Goal: Find specific page/section: Find specific page/section

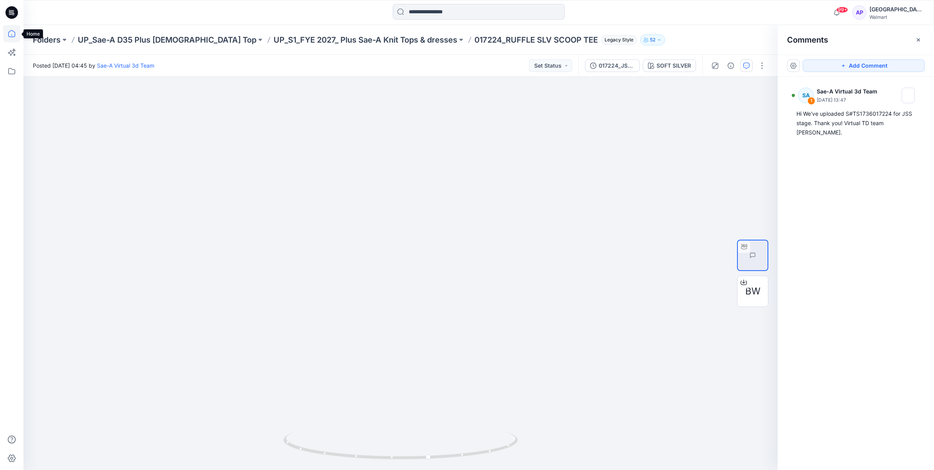
drag, startPoint x: 0, startPoint y: 0, endPoint x: 14, endPoint y: 32, distance: 34.9
click at [14, 32] on icon at bounding box center [11, 33] width 17 height 17
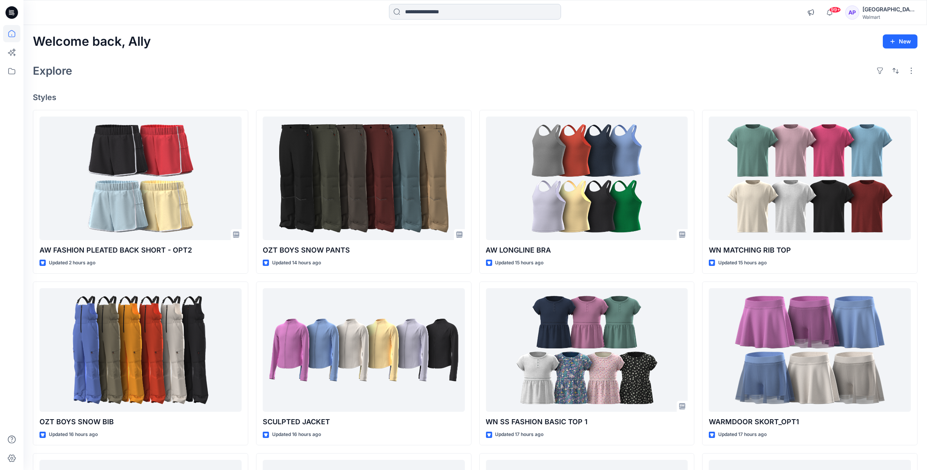
click at [403, 19] on input at bounding box center [475, 12] width 172 height 16
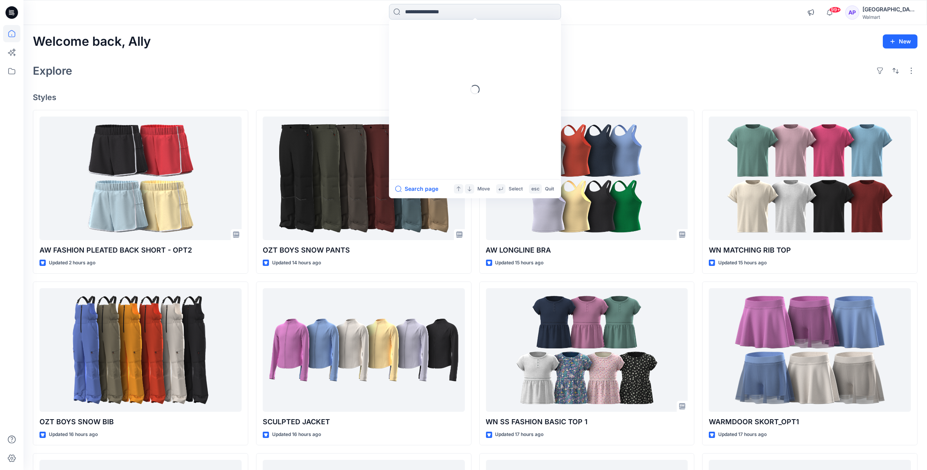
paste input "******"
type input "******"
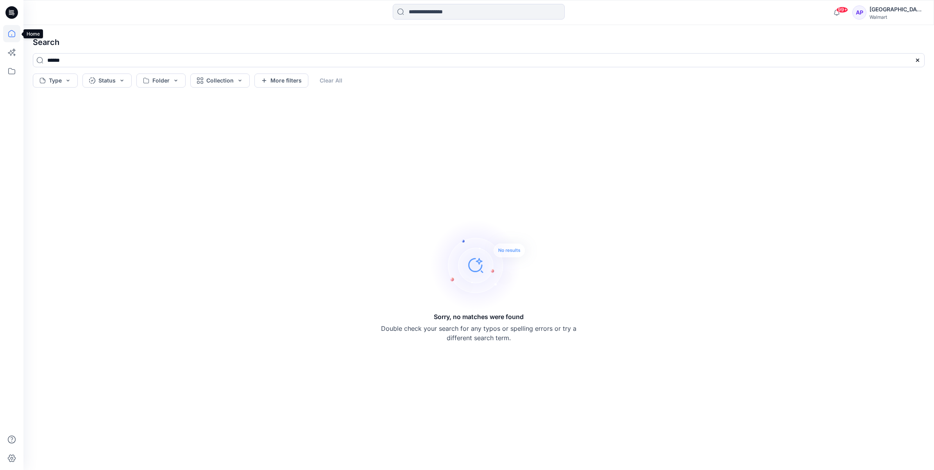
click at [10, 32] on icon at bounding box center [11, 33] width 17 height 17
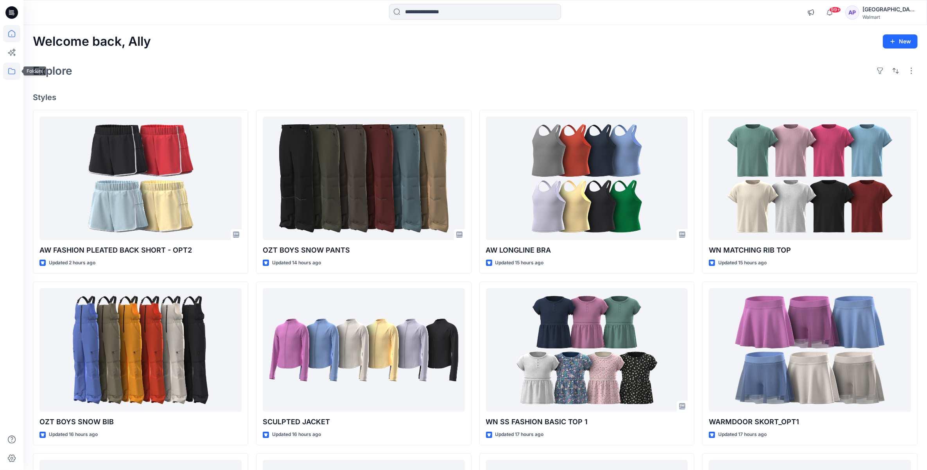
click at [11, 70] on icon at bounding box center [11, 71] width 17 height 17
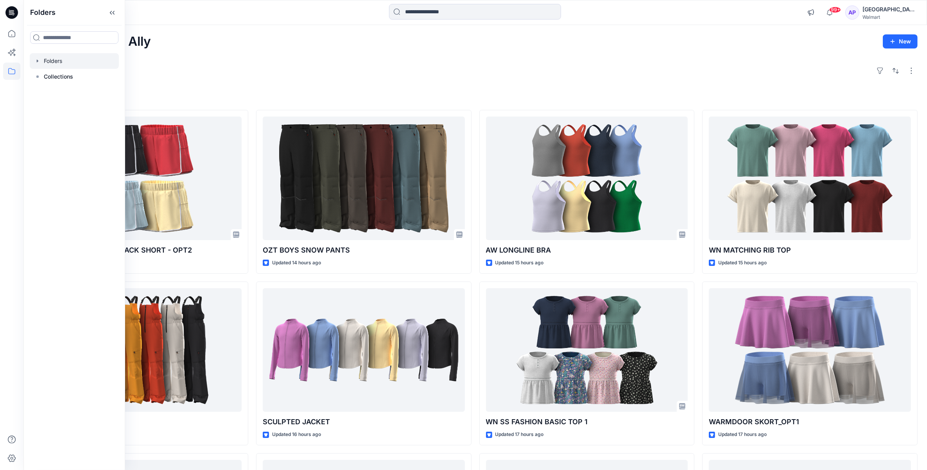
click at [51, 57] on div at bounding box center [74, 61] width 89 height 16
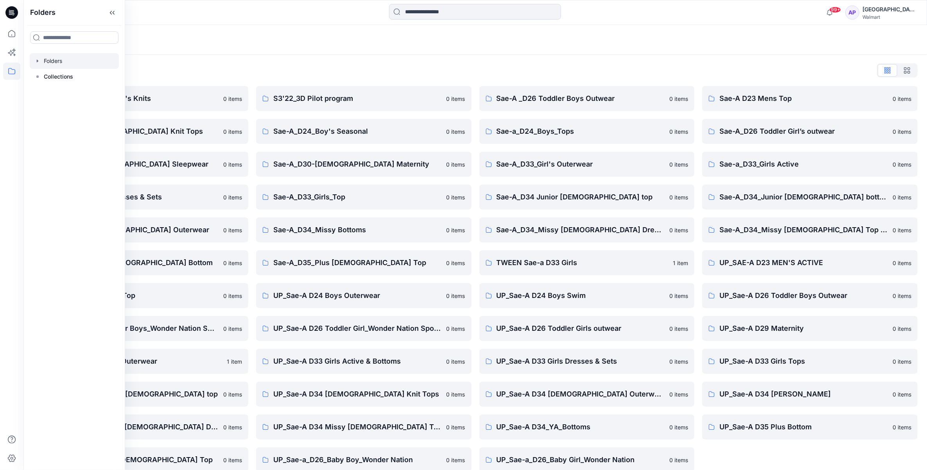
click at [177, 23] on div "99+ Notifications Sae-A Virtual 3d Team has updated AW FASHION PLEATED BACK SHO…" at bounding box center [474, 12] width 903 height 25
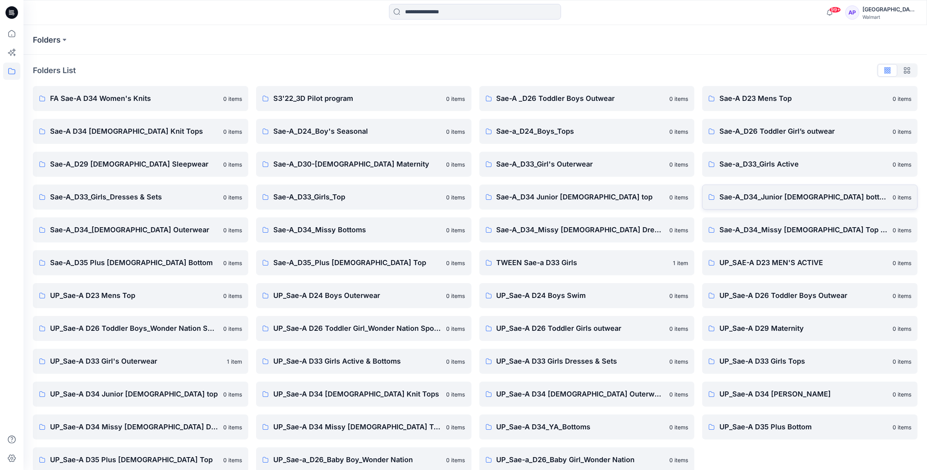
click at [776, 200] on p "Sae-A_D34_Junior [DEMOGRAPHIC_DATA] bottom" at bounding box center [803, 197] width 168 height 11
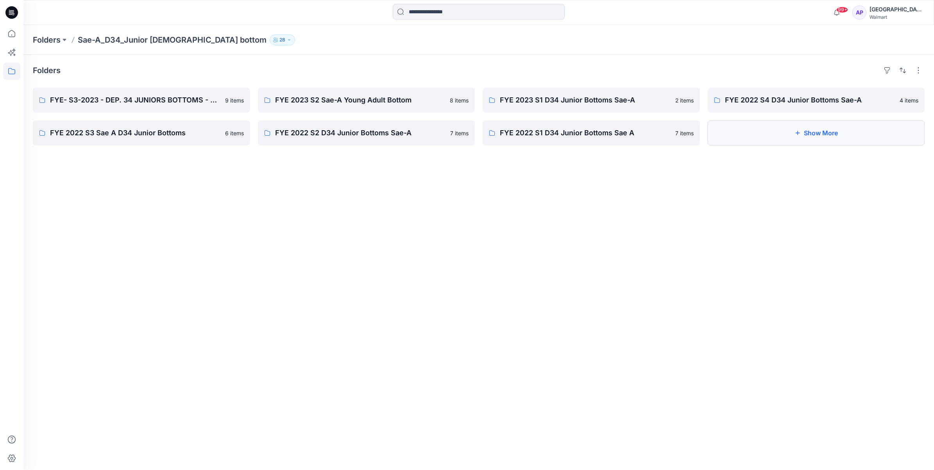
click at [769, 122] on button "Show More" at bounding box center [816, 132] width 217 height 25
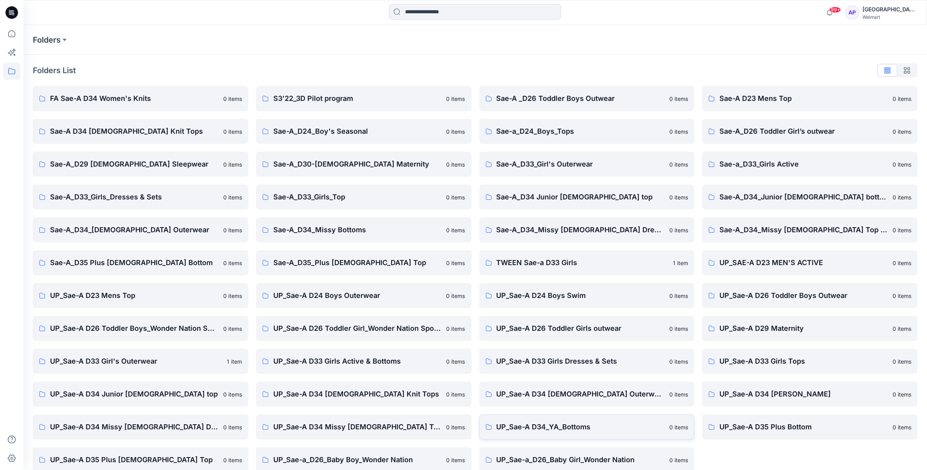
click at [576, 429] on p "UP_Sae-A D34_YA_Bottoms" at bounding box center [580, 426] width 168 height 11
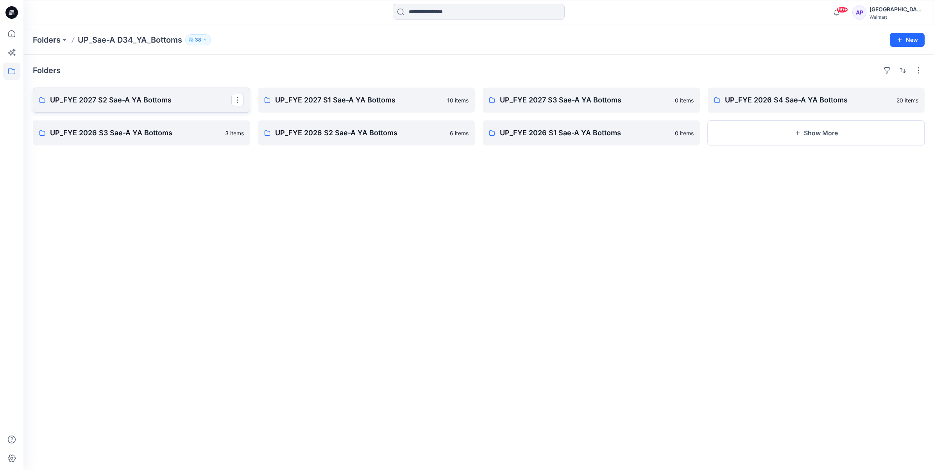
click at [178, 104] on p "UP_FYE 2027 S2 Sae-A YA Bottoms" at bounding box center [140, 100] width 181 height 11
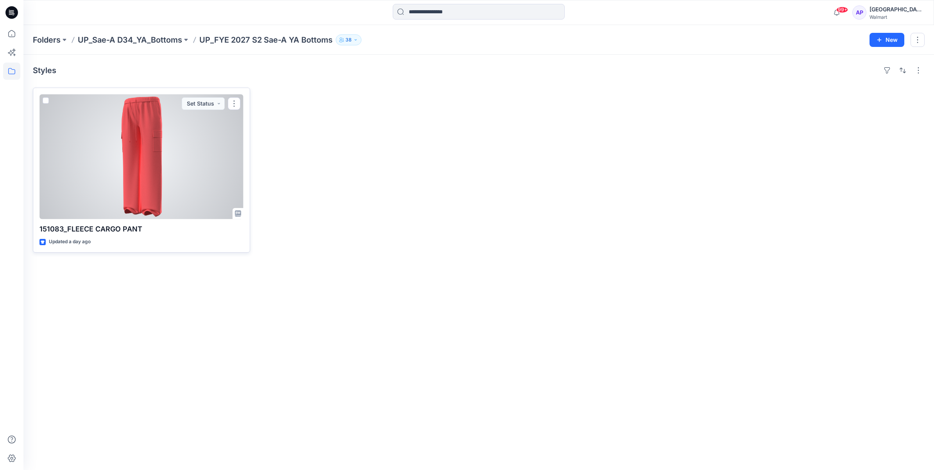
click at [145, 165] on div at bounding box center [141, 156] width 204 height 125
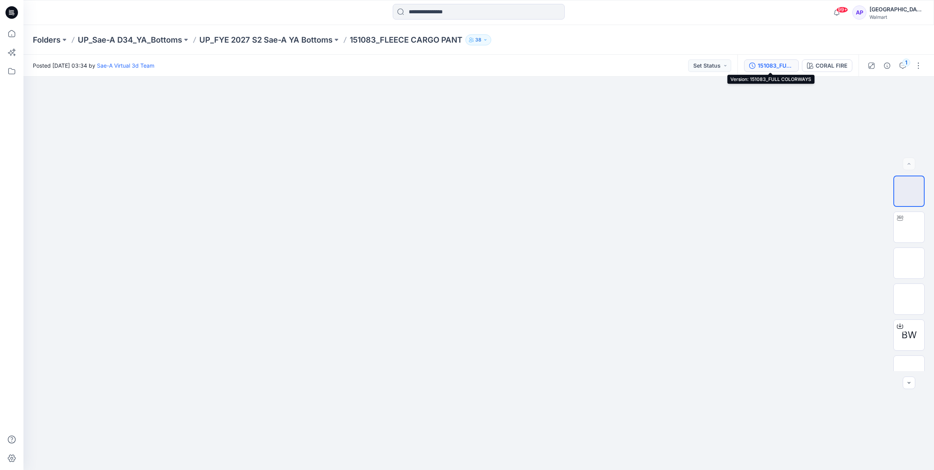
click at [775, 64] on div "151083_FULL COLORWAYS" at bounding box center [776, 65] width 36 height 9
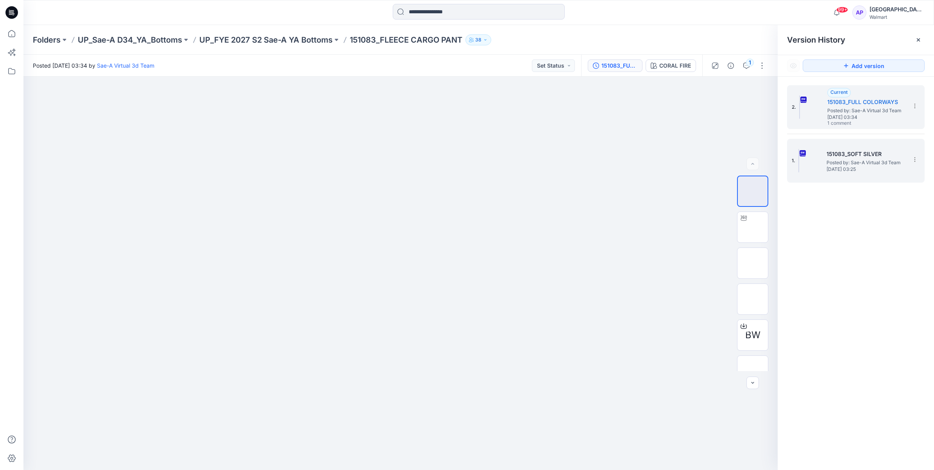
click at [799, 167] on img at bounding box center [799, 160] width 1 height 23
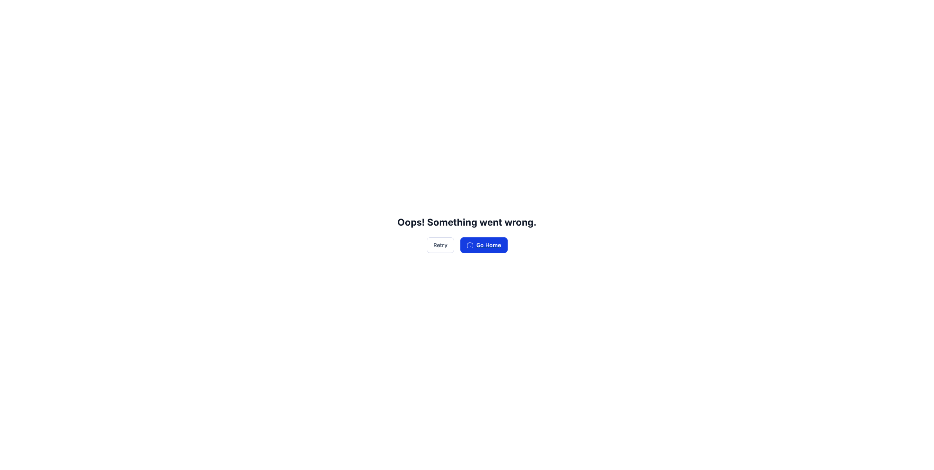
click at [487, 241] on button "Go Home" at bounding box center [483, 245] width 47 height 16
click at [471, 241] on button "Go Home" at bounding box center [483, 245] width 47 height 16
click at [493, 251] on button "Go Home" at bounding box center [483, 245] width 47 height 16
